Goal: Obtain resource: Download file/media

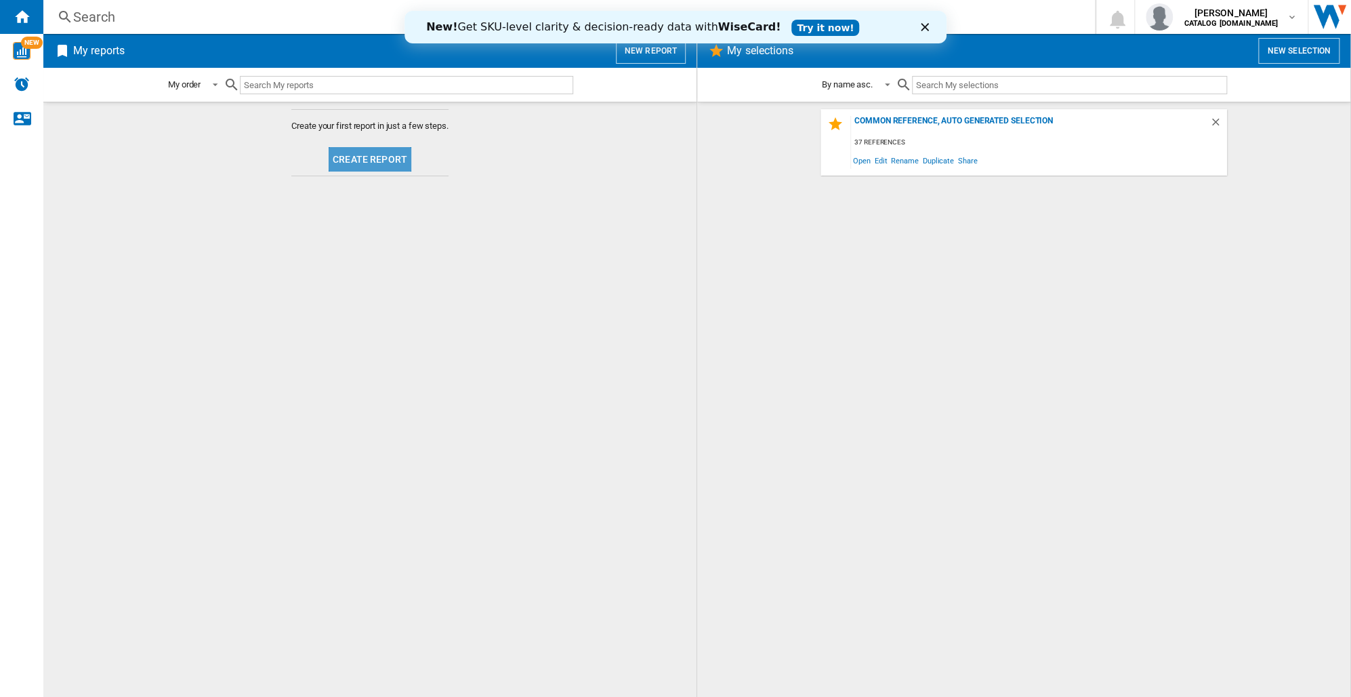
click at [373, 157] on button "Create report" at bounding box center [370, 159] width 83 height 24
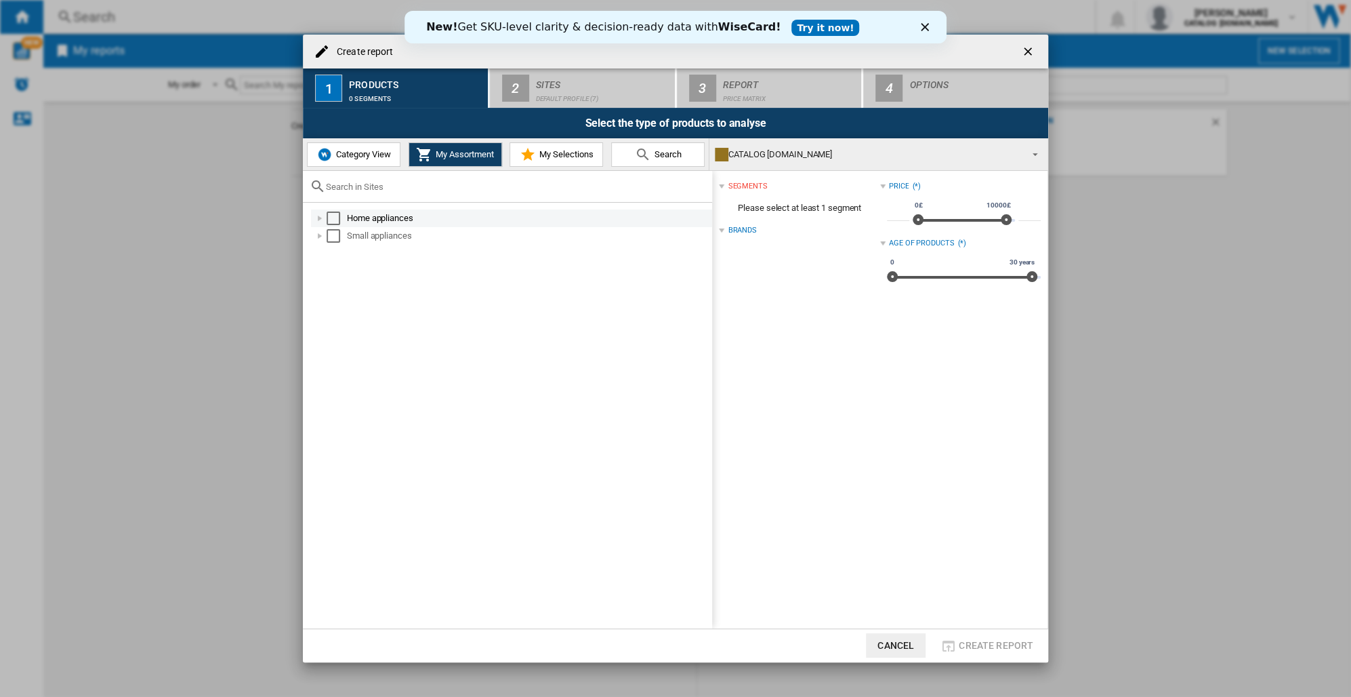
click at [337, 217] on div "Select" at bounding box center [334, 218] width 14 height 14
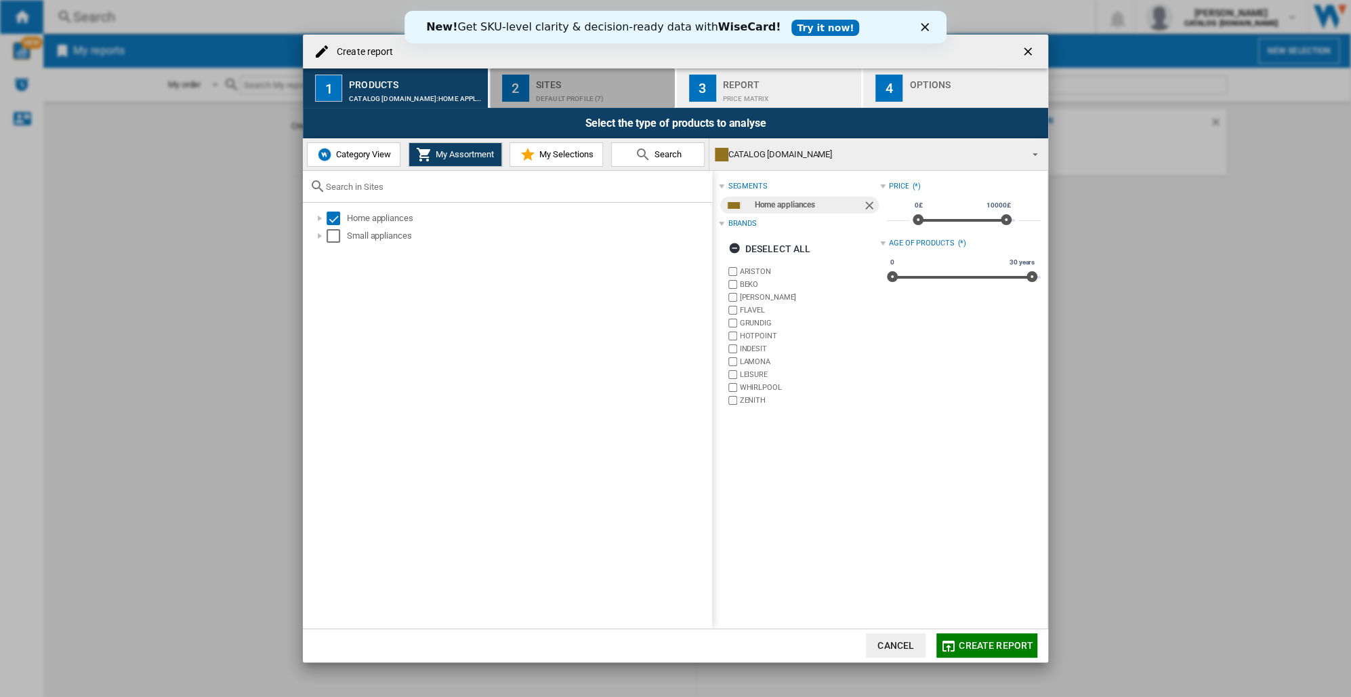
click at [551, 89] on div "Default profile (7)" at bounding box center [602, 95] width 133 height 14
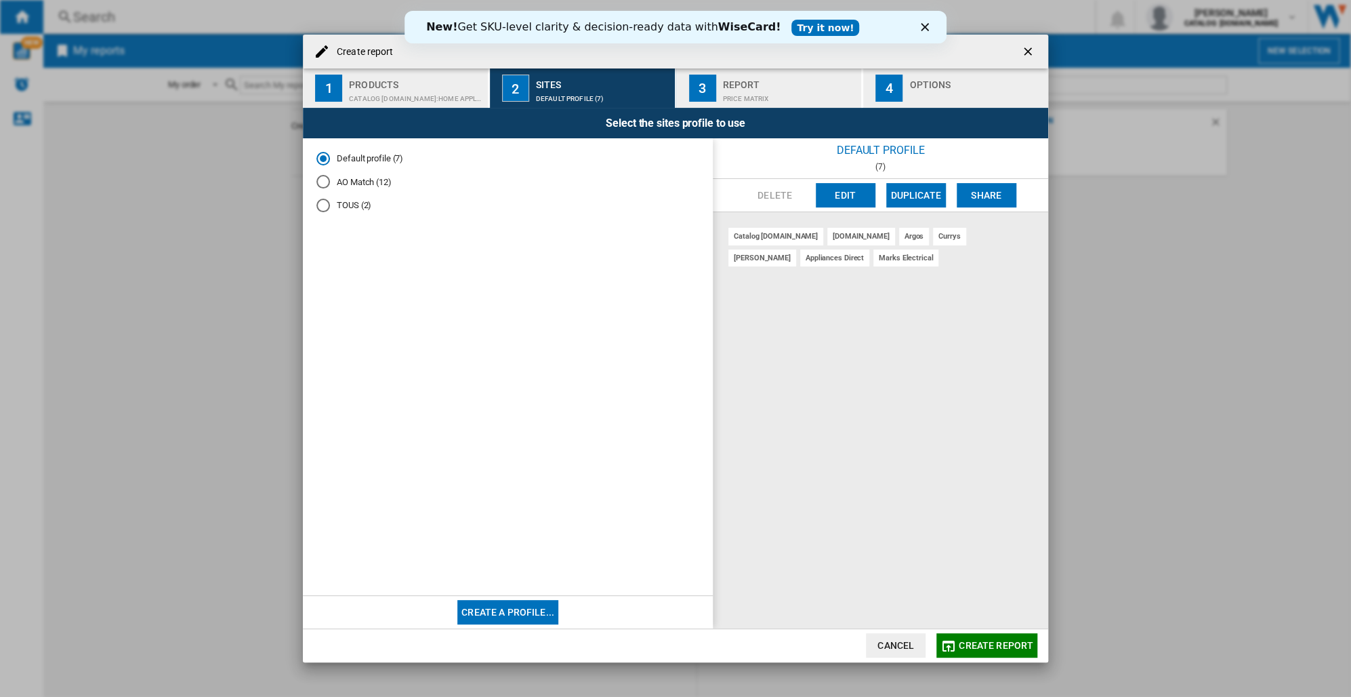
click at [971, 645] on span "Create report" at bounding box center [996, 645] width 75 height 11
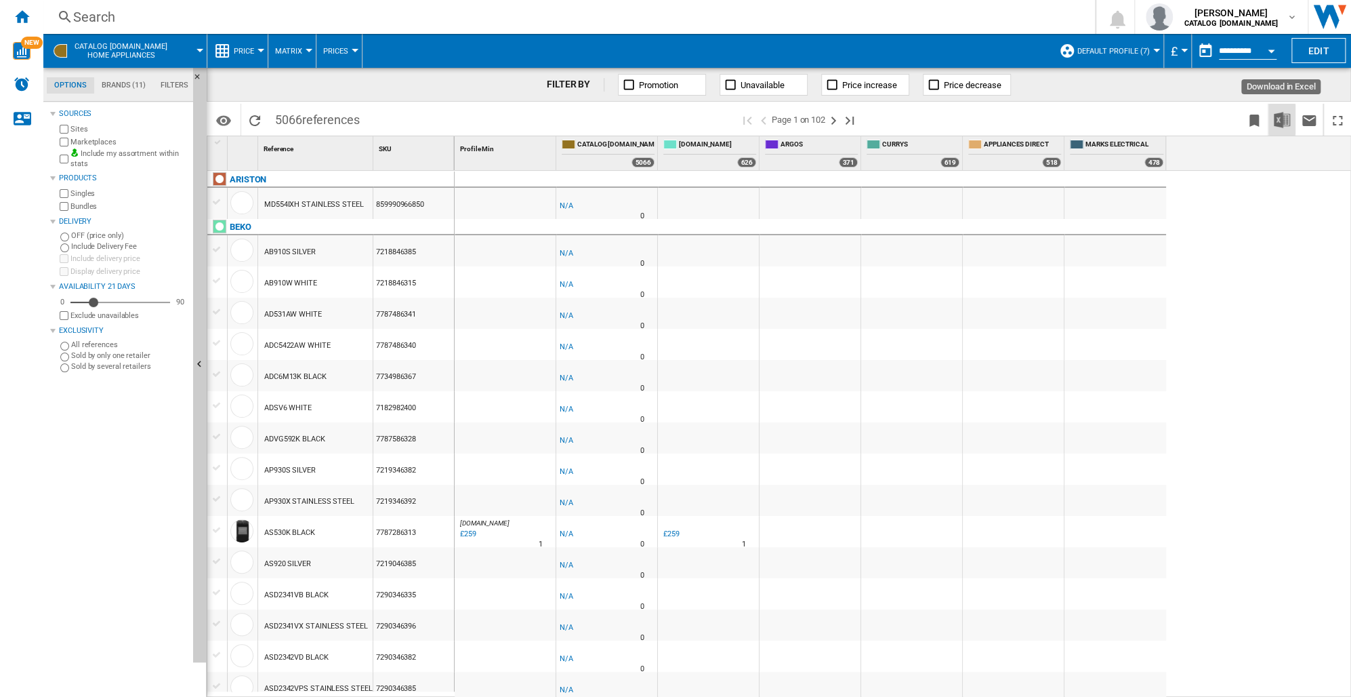
click at [1284, 118] on img "Download in Excel" at bounding box center [1282, 120] width 16 height 16
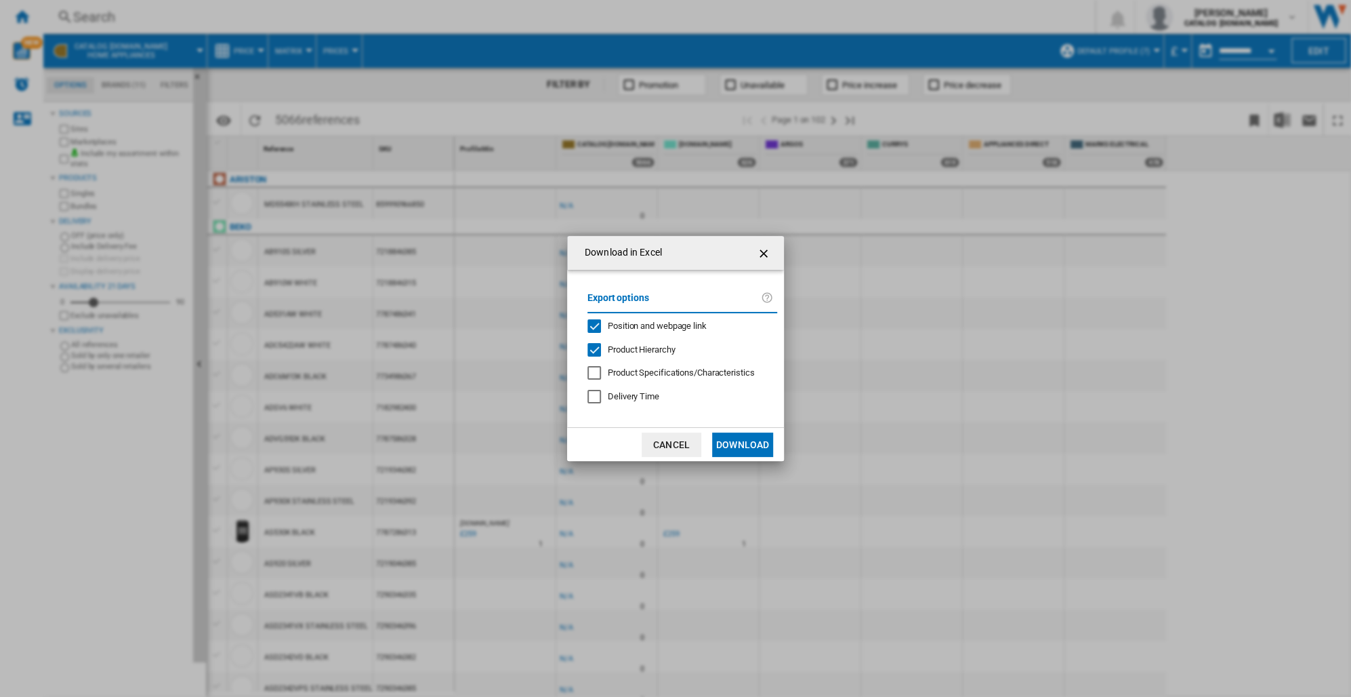
click at [738, 446] on button "Download" at bounding box center [742, 444] width 61 height 24
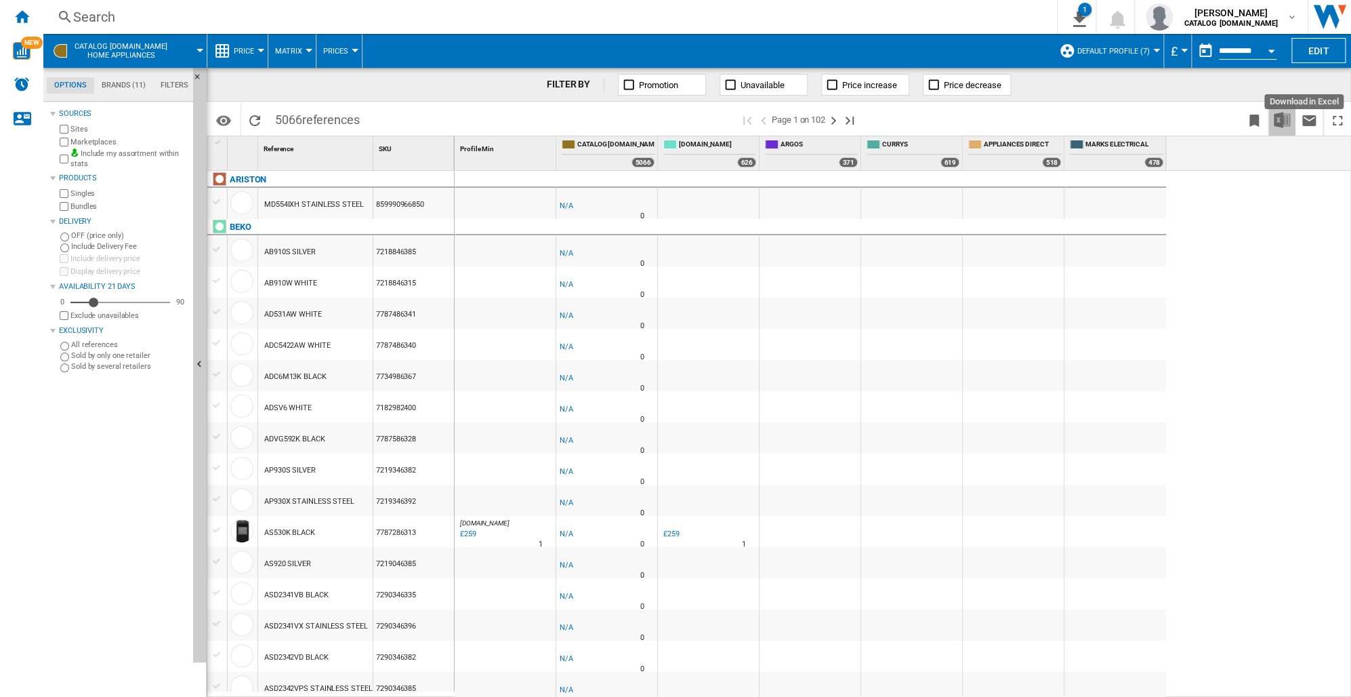
click at [1283, 117] on img "Download in Excel" at bounding box center [1282, 120] width 16 height 16
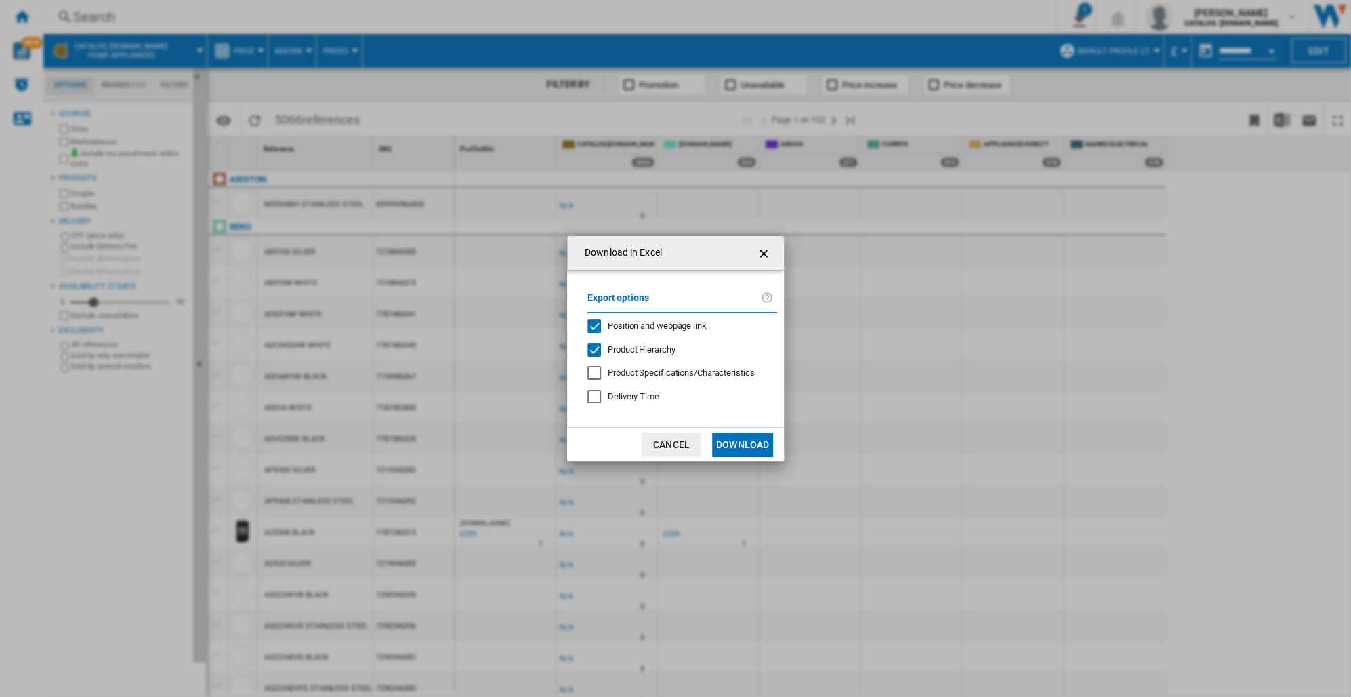
click at [729, 434] on button "Download" at bounding box center [742, 444] width 61 height 24
